Goal: Task Accomplishment & Management: Manage account settings

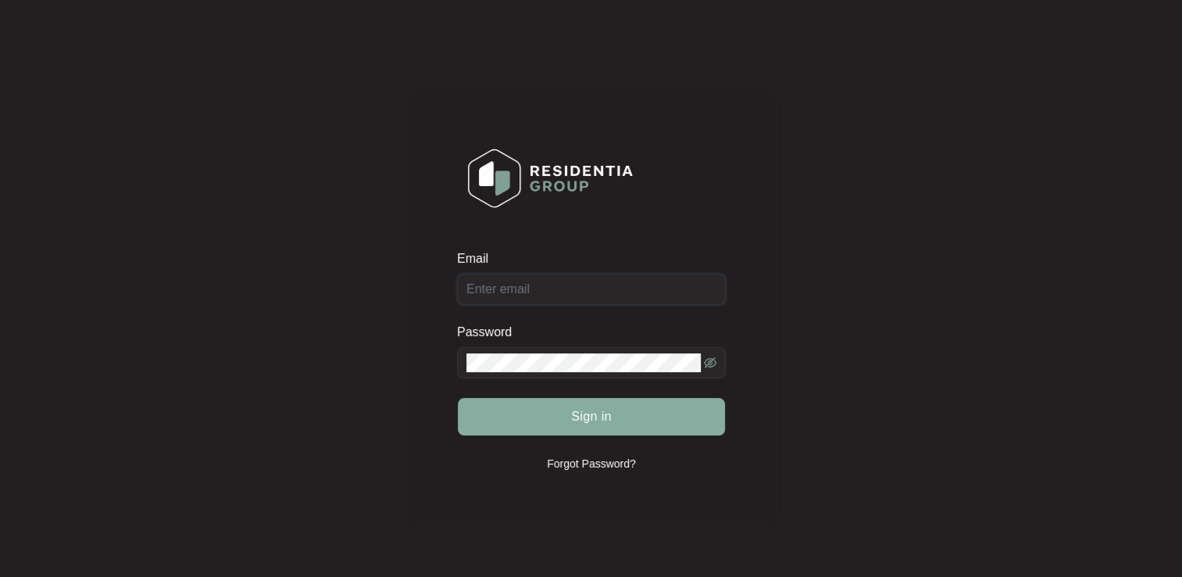
type input "[EMAIL_ADDRESS][DOMAIN_NAME]"
click at [534, 411] on button "Sign in" at bounding box center [591, 417] width 267 height 38
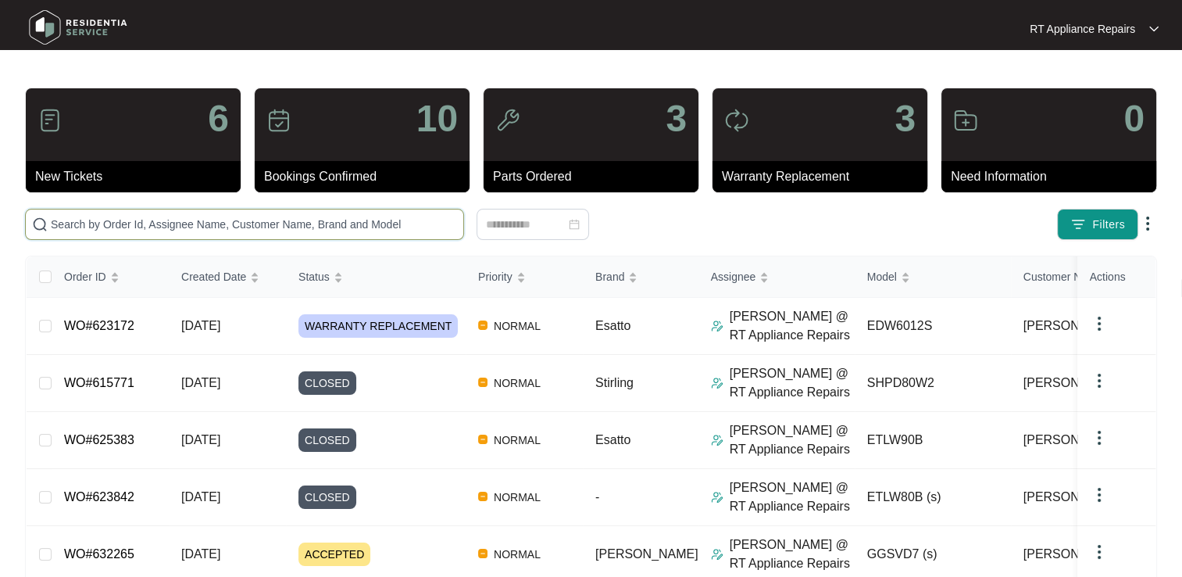
click at [244, 227] on input "text" at bounding box center [254, 224] width 406 height 17
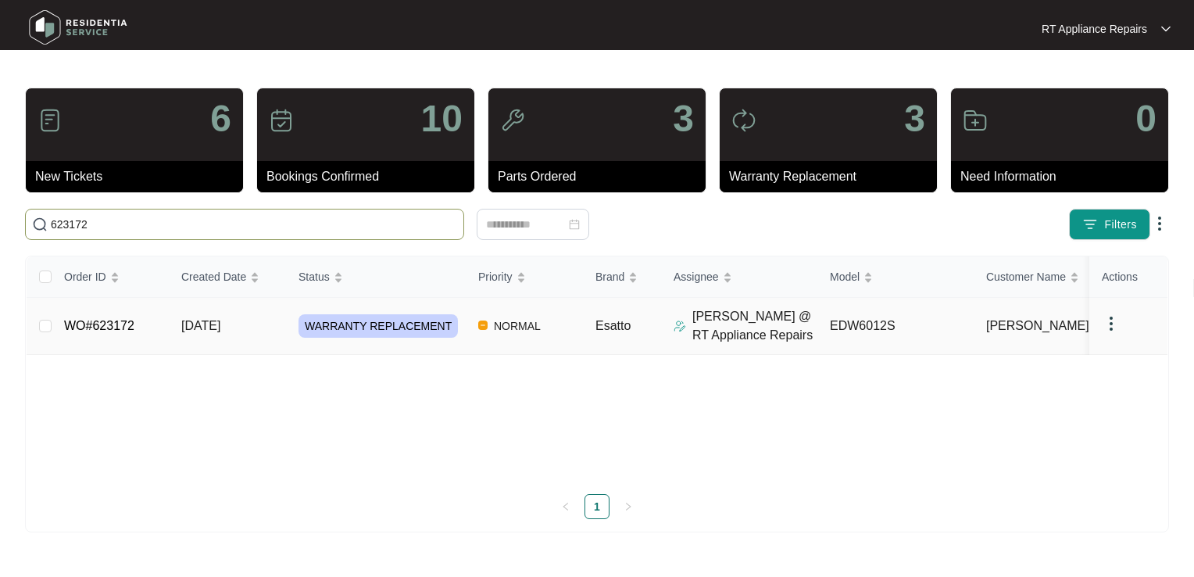
type input "623172"
click at [107, 332] on link "WO#623172" at bounding box center [99, 325] width 70 height 13
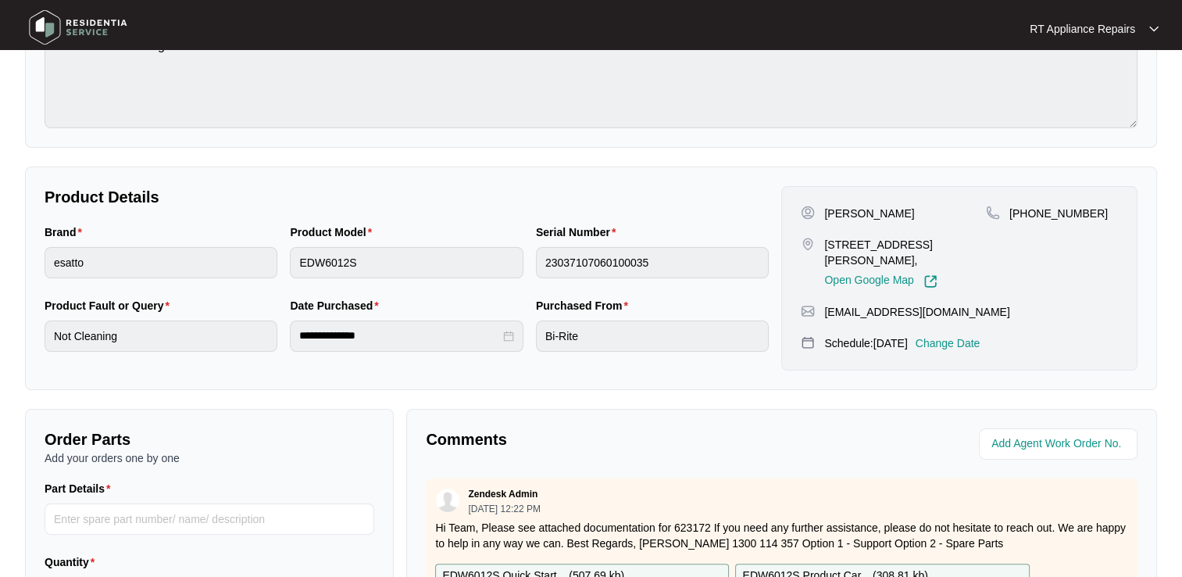
scroll to position [234, 0]
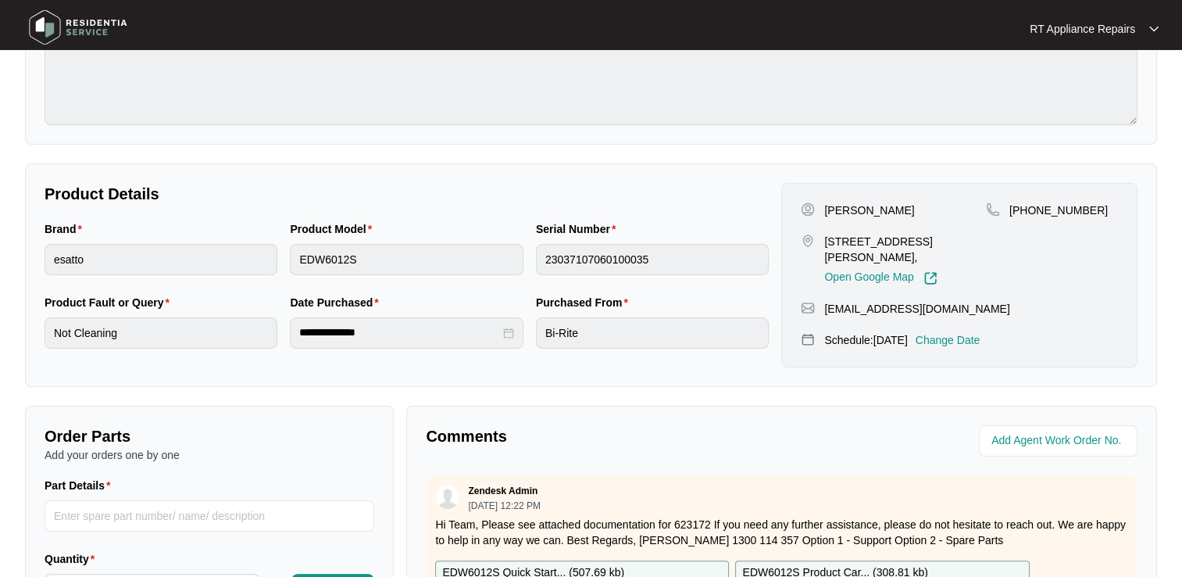
click at [963, 332] on p "Change Date" at bounding box center [948, 340] width 65 height 16
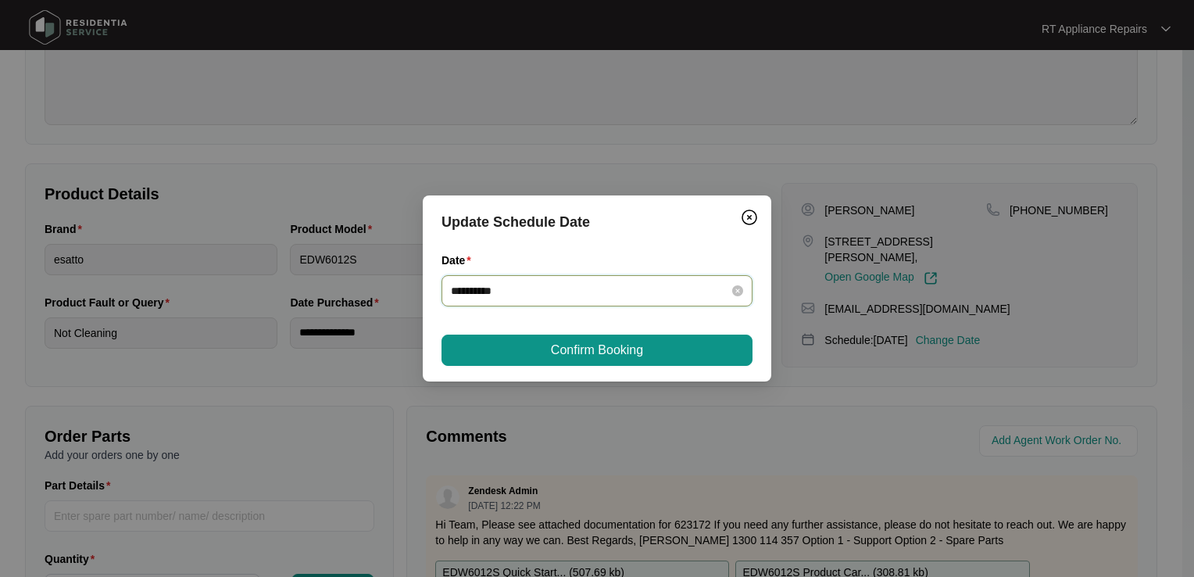
click at [629, 292] on input "**********" at bounding box center [587, 290] width 273 height 17
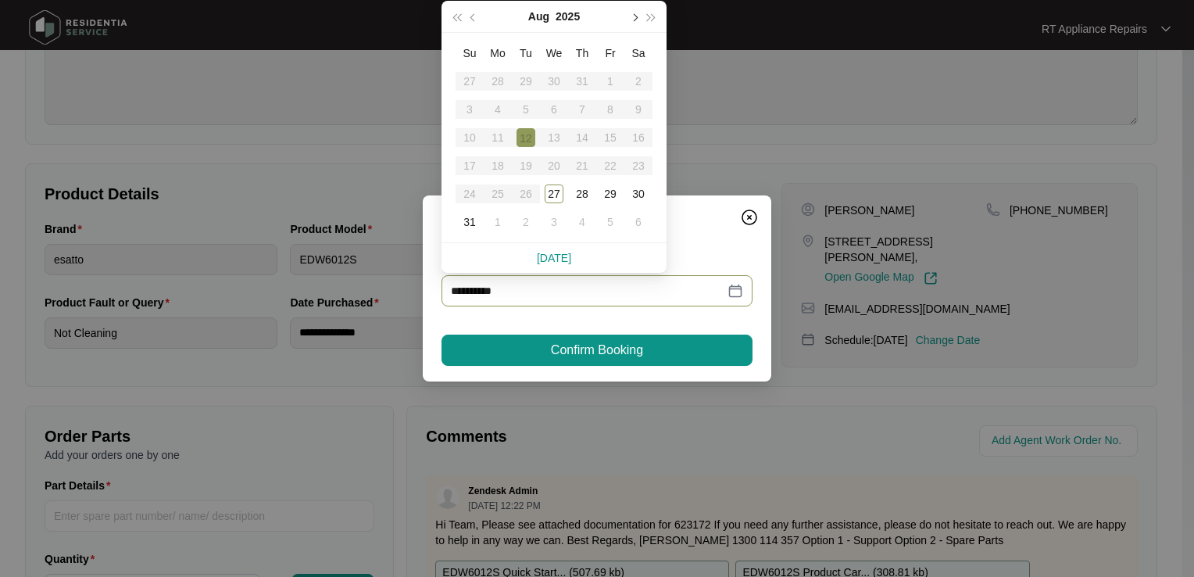
click at [634, 20] on button "button" at bounding box center [633, 16] width 17 height 31
click at [584, 84] on div "4" at bounding box center [582, 81] width 19 height 19
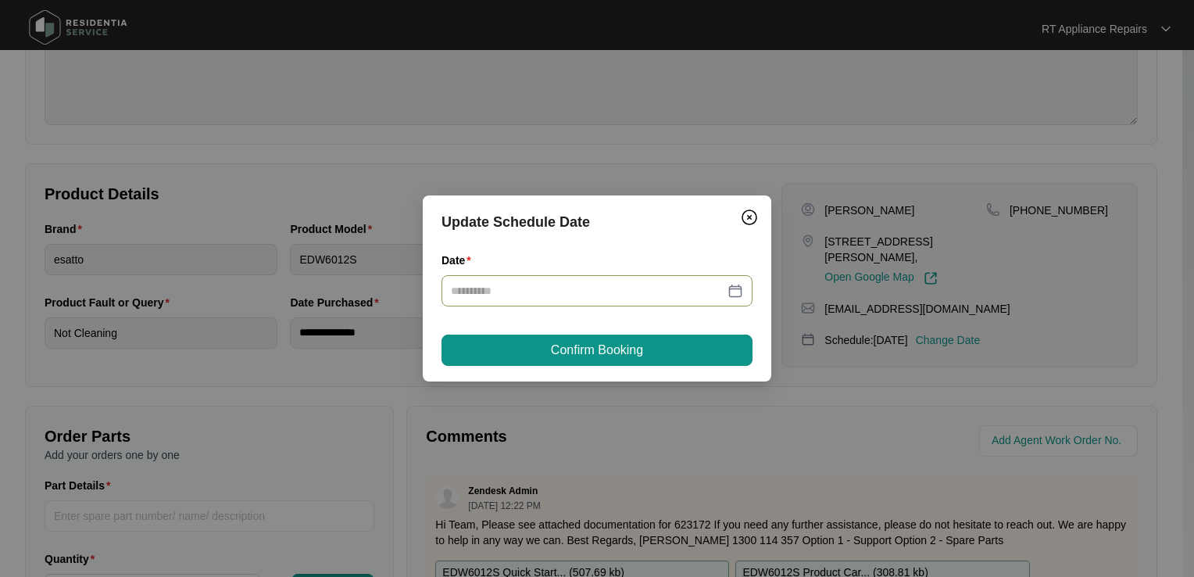
type input "**********"
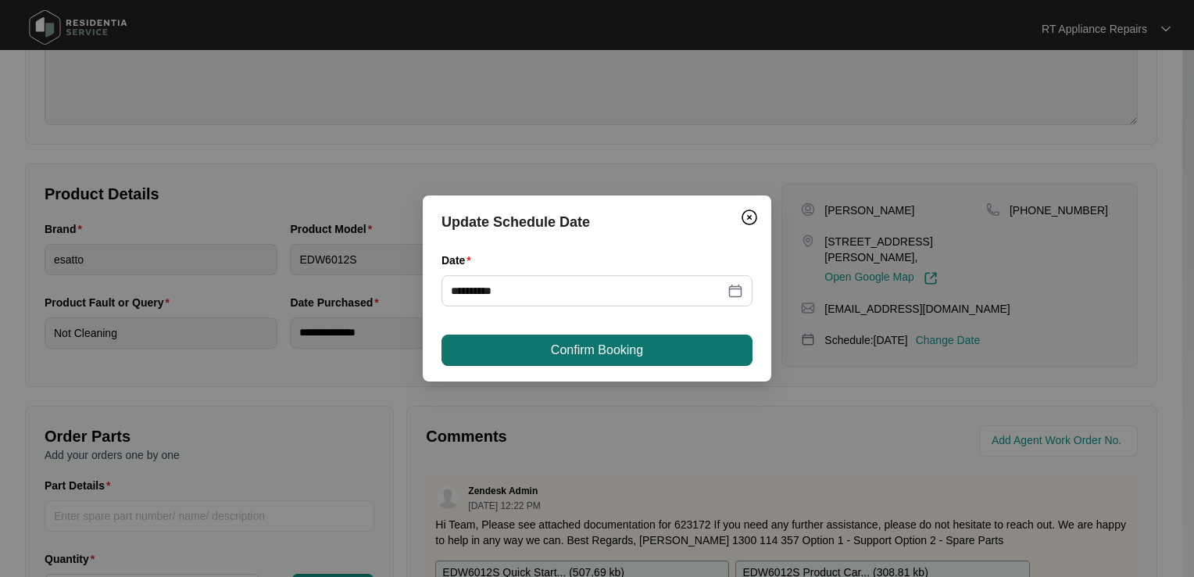
click at [560, 356] on span "Confirm Booking" at bounding box center [597, 350] width 92 height 19
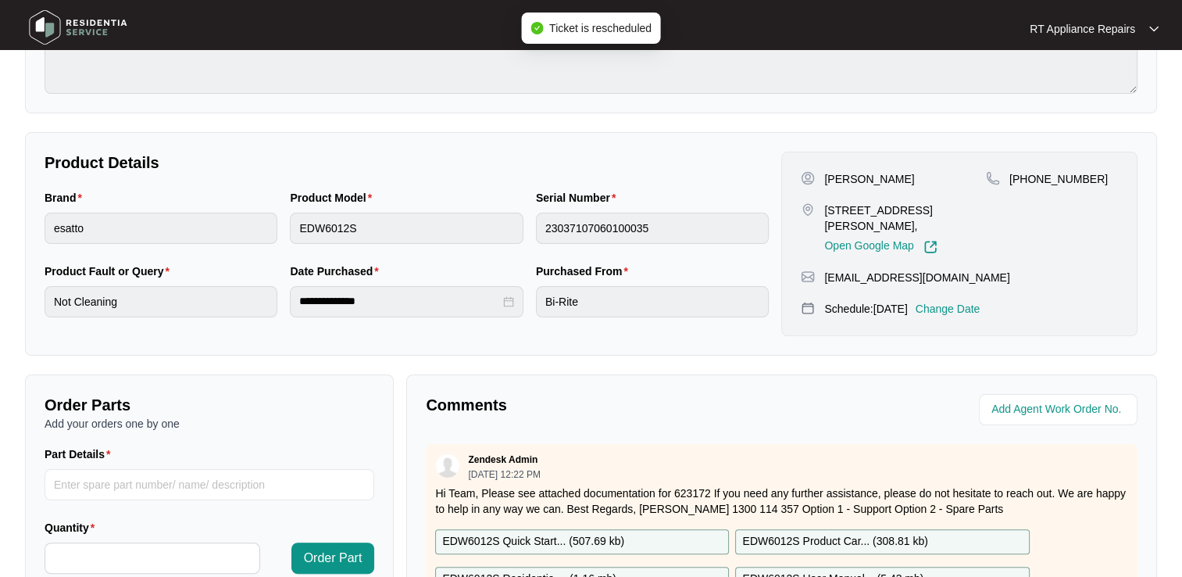
click at [1142, 29] on div "RT Appliance Repairs" at bounding box center [1086, 29] width 113 height 16
click at [1095, 87] on p "Log Out" at bounding box center [1106, 83] width 79 height 16
